Goal: Task Accomplishment & Management: Use online tool/utility

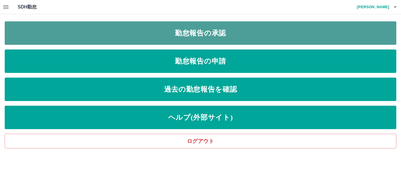
click at [177, 32] on link "勤怠報告の承認" at bounding box center [201, 32] width 392 height 23
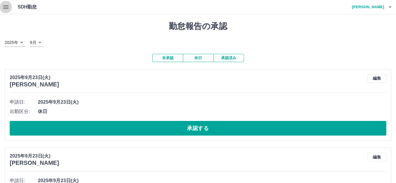
click at [6, 9] on icon "button" at bounding box center [5, 7] width 5 height 4
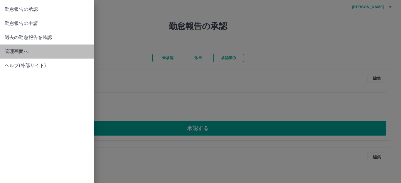
click at [14, 53] on span "管理画面へ" at bounding box center [47, 51] width 85 height 7
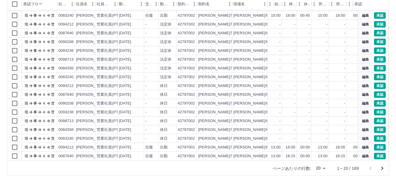
scroll to position [31, 0]
click at [382, 168] on icon "次のページへ" at bounding box center [382, 168] width 7 height 7
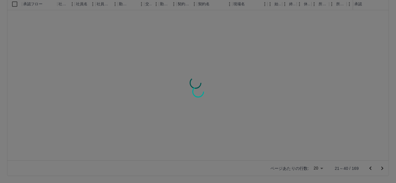
scroll to position [0, 0]
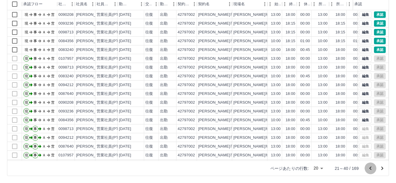
click at [370, 167] on icon "前のページへ" at bounding box center [370, 168] width 7 height 7
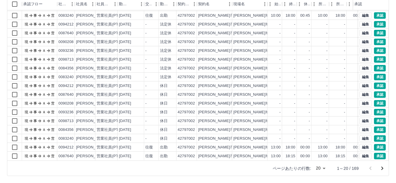
scroll to position [31, 0]
click at [374, 56] on button "承認" at bounding box center [380, 59] width 12 height 6
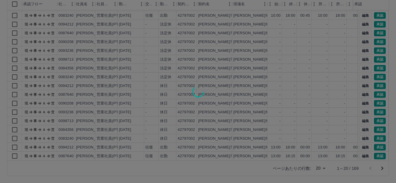
click at [356, 56] on div at bounding box center [198, 91] width 396 height 183
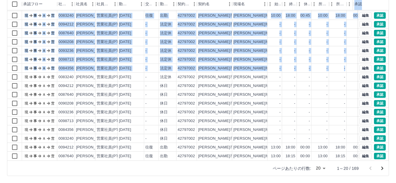
drag, startPoint x: 356, startPoint y: 56, endPoint x: 345, endPoint y: 62, distance: 12.7
click at [345, 62] on div "勤務実績承認 前月 [DATE] 次月 今月 月選択 承認モード 削除モード 一括承認 列一覧 0 フィルター 行間隔 エクスポート 承認フロー 社員番号 社…" at bounding box center [198, 67] width 396 height 234
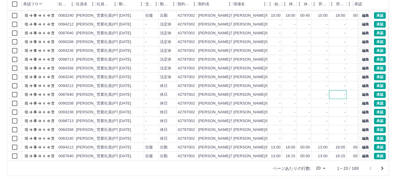
click at [342, 90] on div "-" at bounding box center [338, 94] width 18 height 9
